Goal: Information Seeking & Learning: Learn about a topic

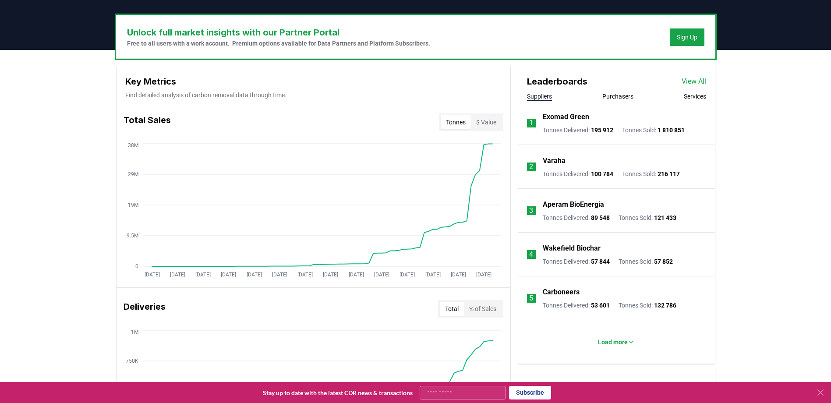
scroll to position [263, 0]
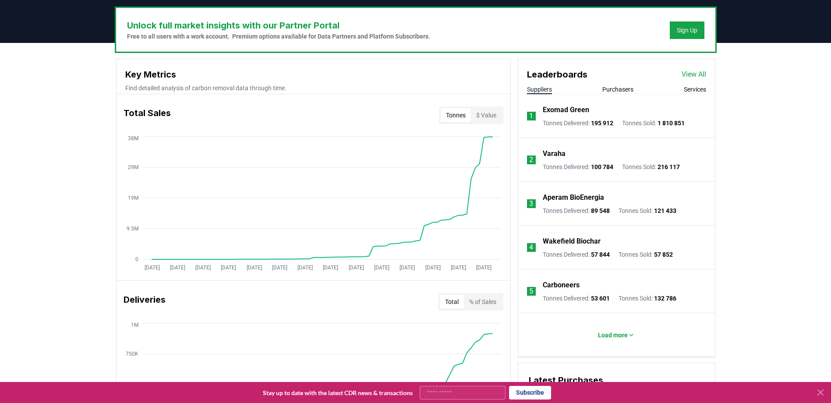
click at [698, 73] on link "View All" at bounding box center [693, 74] width 25 height 11
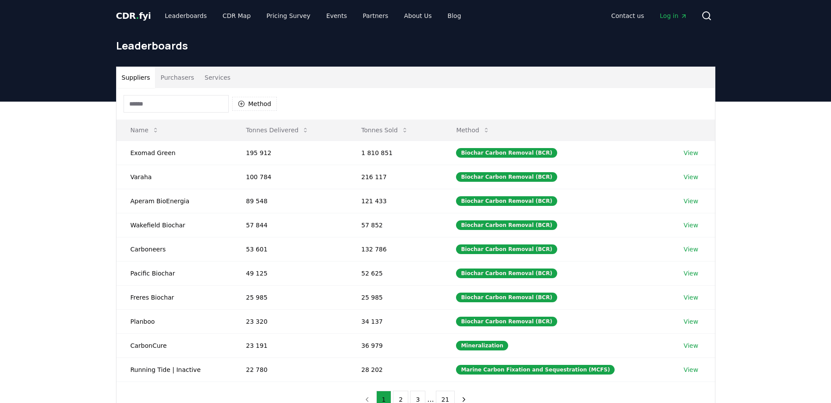
click at [166, 102] on input at bounding box center [175, 104] width 105 height 18
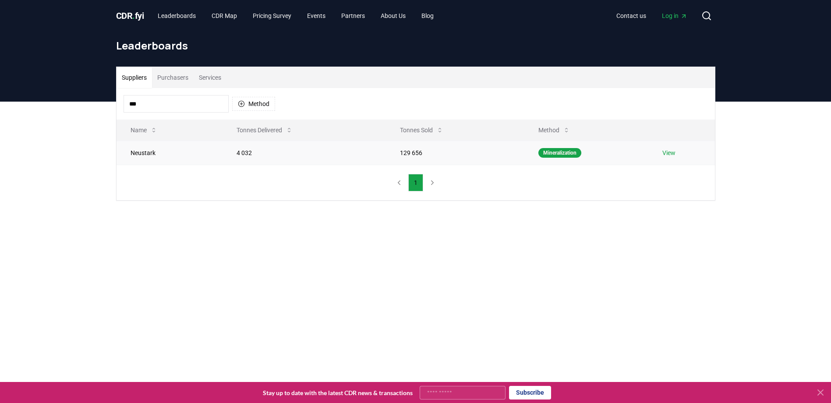
type input "***"
click at [674, 155] on link "View" at bounding box center [668, 152] width 13 height 9
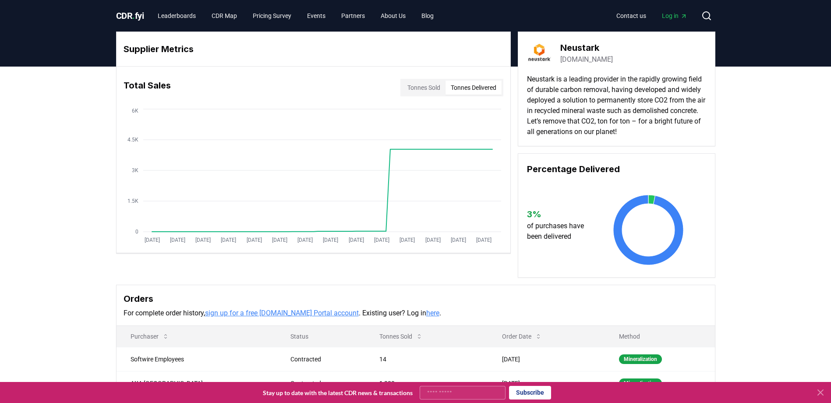
click at [464, 84] on button "Tonnes Delivered" at bounding box center [473, 88] width 56 height 14
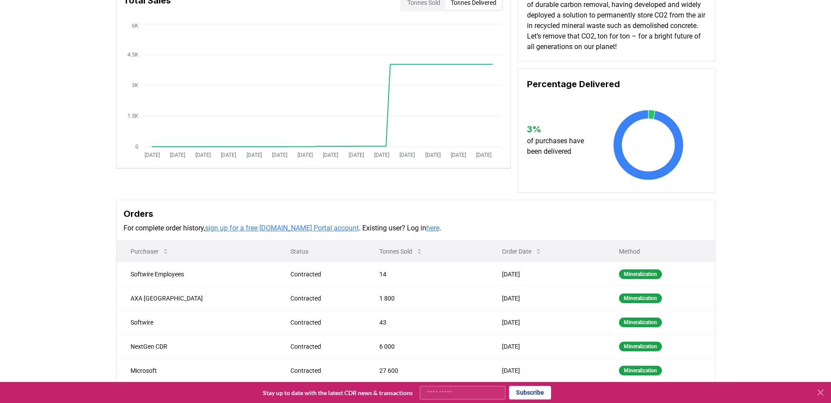
scroll to position [88, 0]
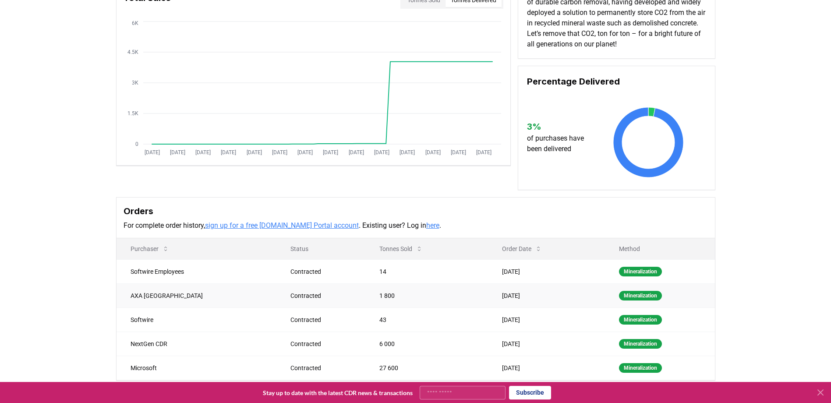
click at [365, 295] on td "1 800" at bounding box center [426, 295] width 123 height 24
click at [503, 290] on td "Nov 27, 2024" at bounding box center [546, 295] width 116 height 24
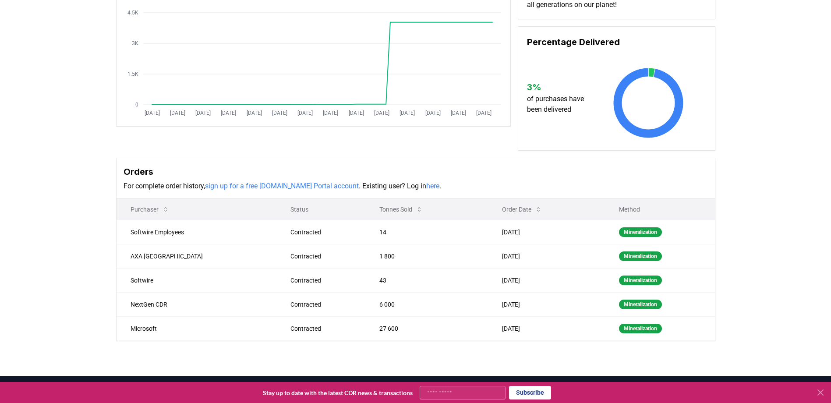
scroll to position [131, 0]
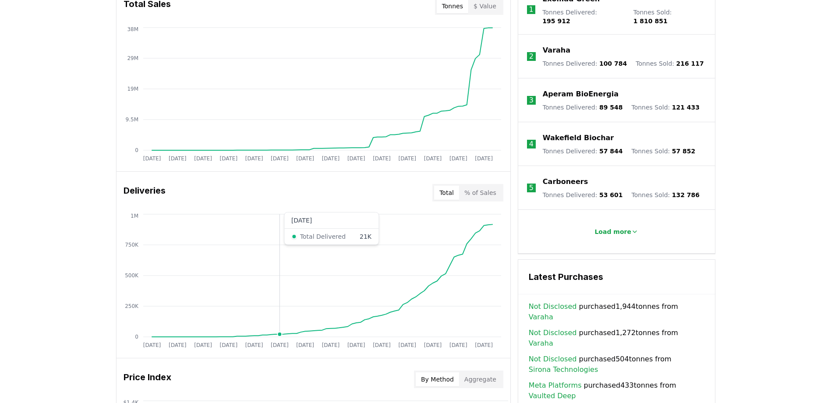
scroll to position [569, 0]
